Goal: Navigation & Orientation: Find specific page/section

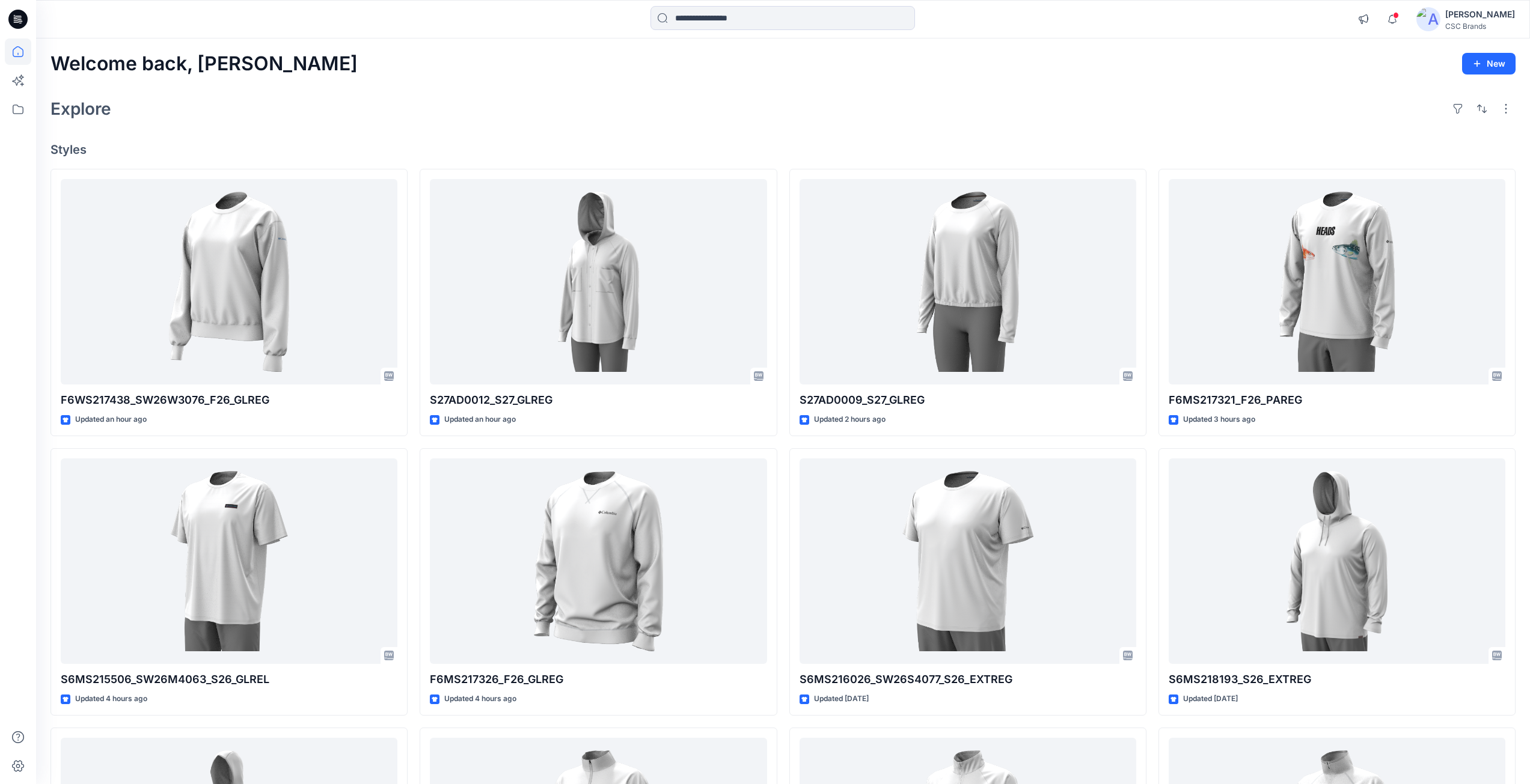
click at [599, 60] on div "Welcome back, Mijan New" at bounding box center [782, 64] width 1465 height 23
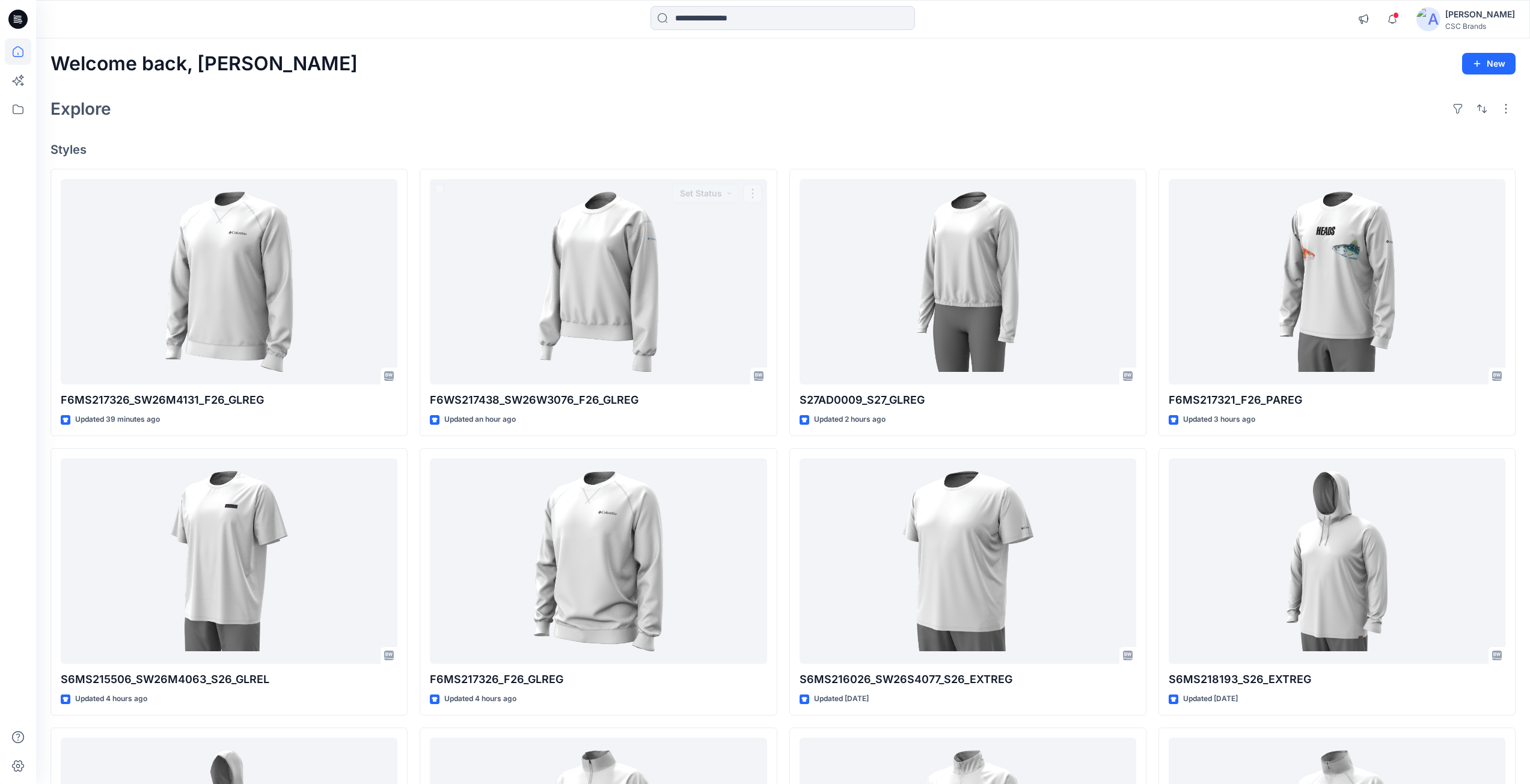
drag, startPoint x: 659, startPoint y: 137, endPoint x: 656, endPoint y: 144, distance: 7.6
click at [409, 145] on h4 "Styles" at bounding box center [782, 149] width 1465 height 15
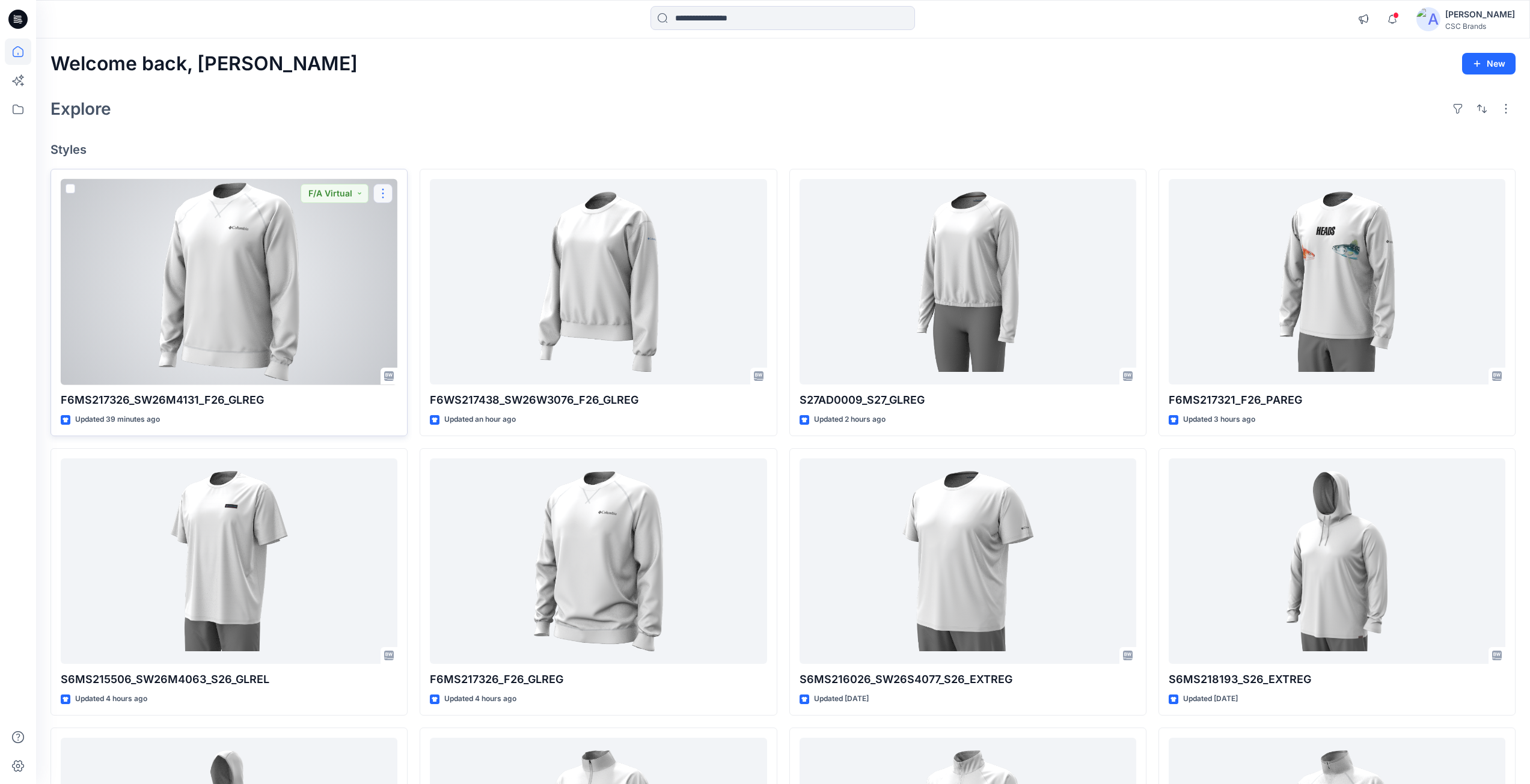
click at [381, 195] on button "button" at bounding box center [383, 193] width 20 height 20
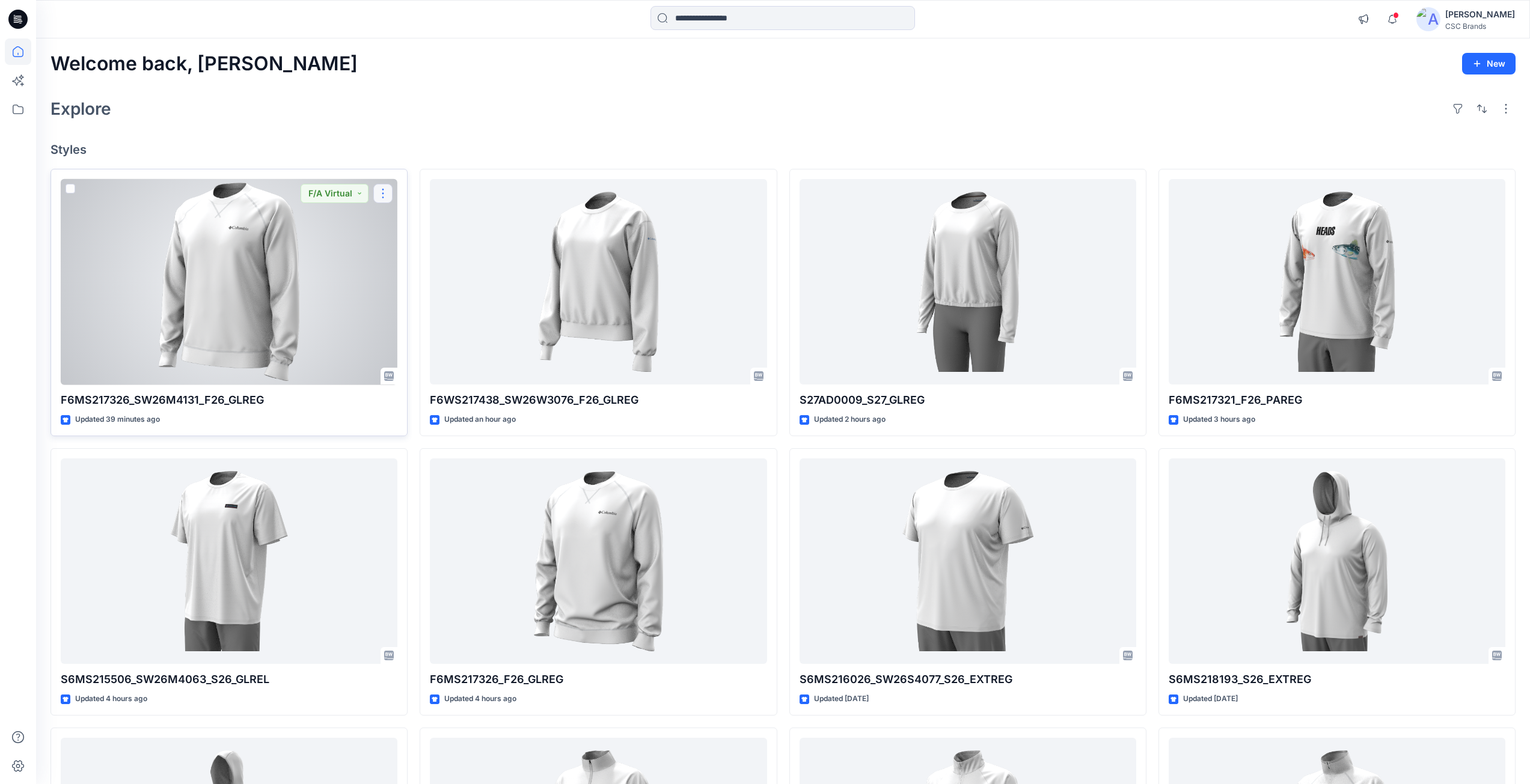
click at [381, 193] on button "button" at bounding box center [383, 193] width 20 height 20
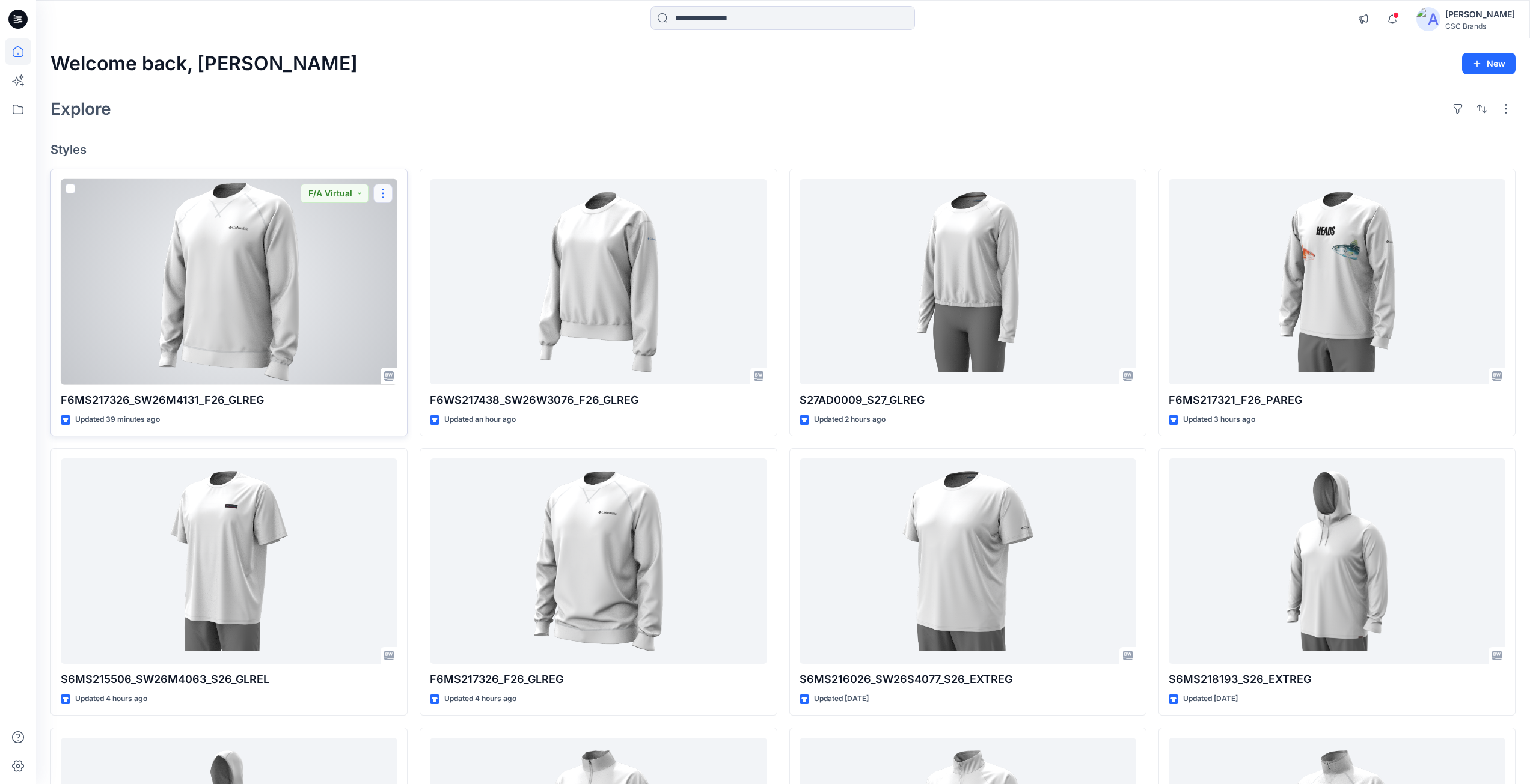
click at [378, 193] on button "button" at bounding box center [383, 193] width 20 height 20
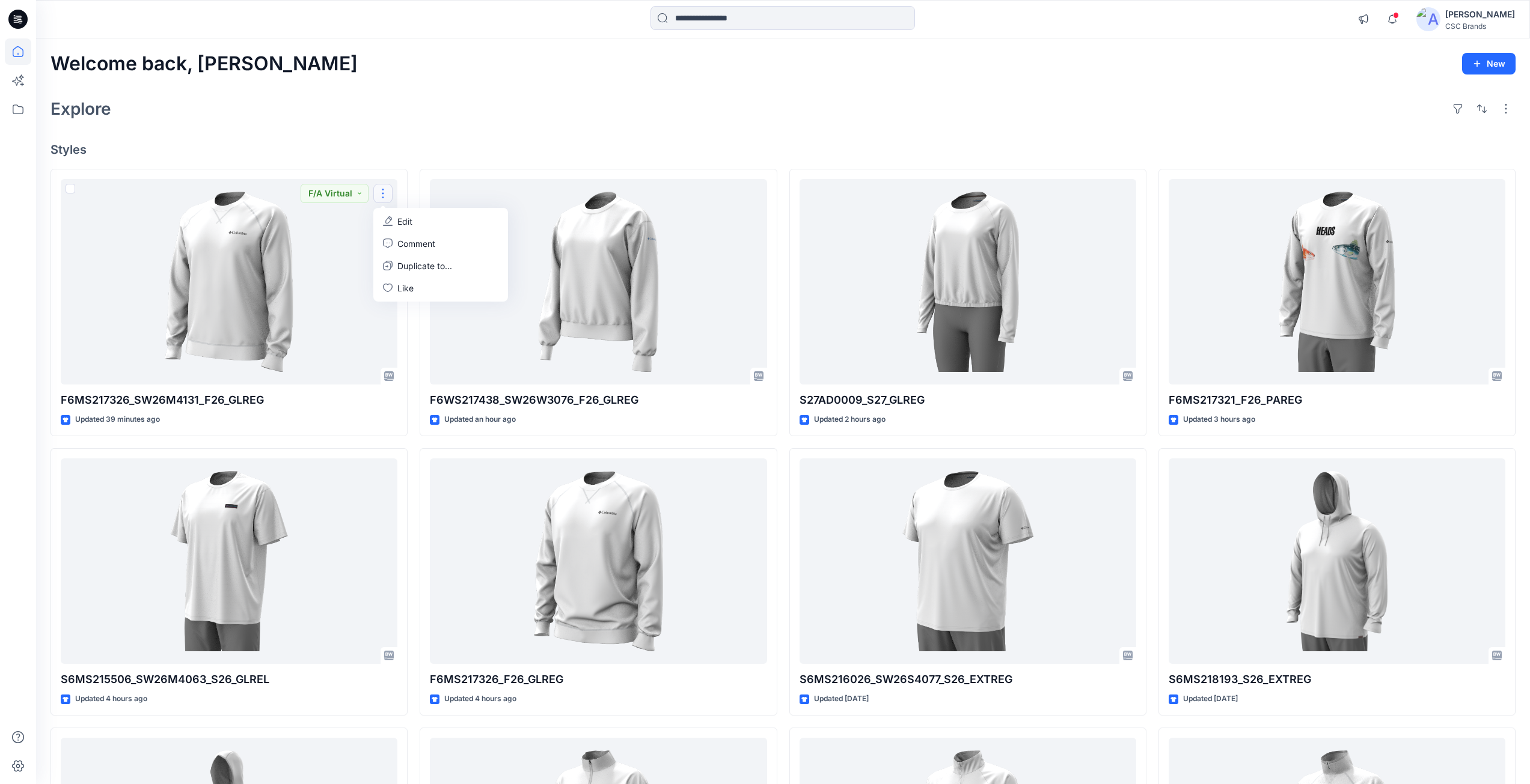
click at [393, 145] on h4 "Styles" at bounding box center [782, 149] width 1465 height 15
